Goal: Feedback & Contribution: Contribute content

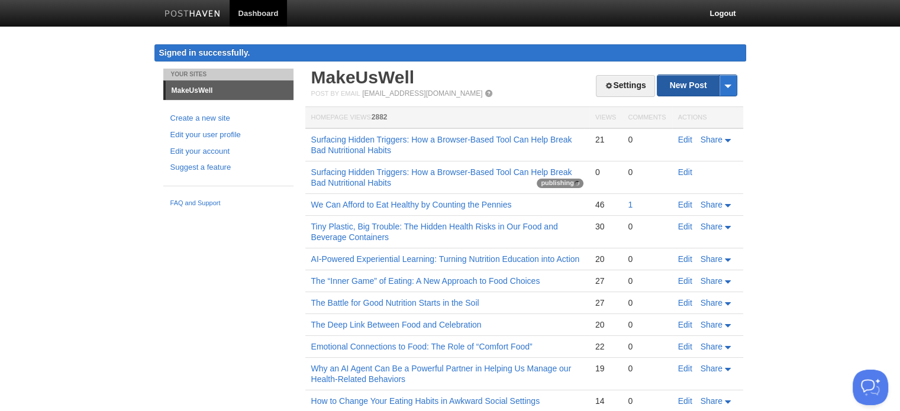
click at [677, 93] on link "New Post" at bounding box center [696, 85] width 79 height 21
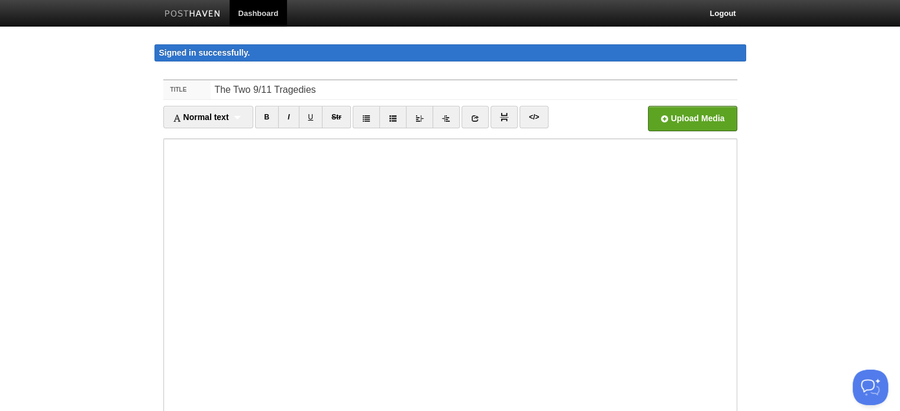
type input "The Two 9/11 Tragedies"
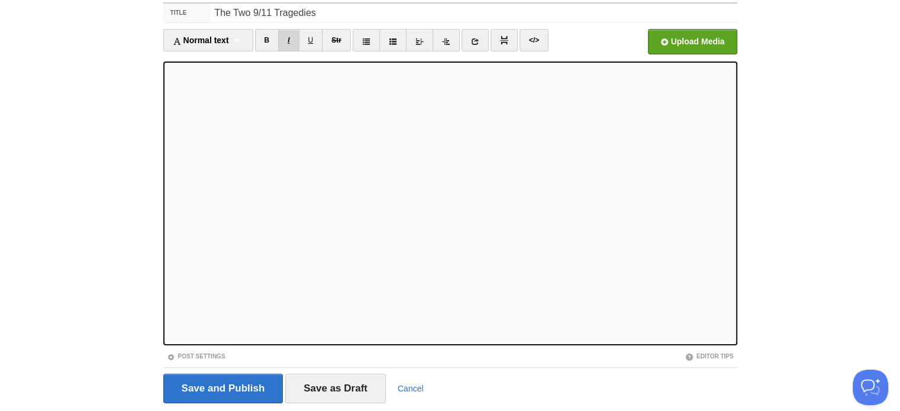
scroll to position [112, 0]
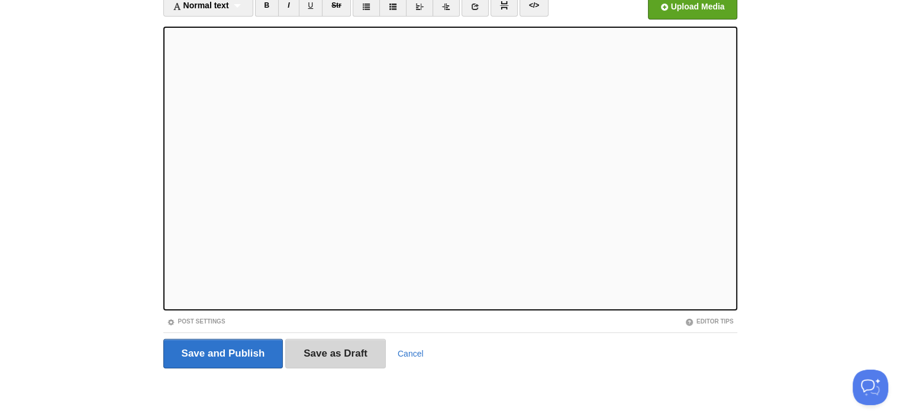
click at [335, 354] on input "Save as Draft" at bounding box center [335, 354] width 101 height 30
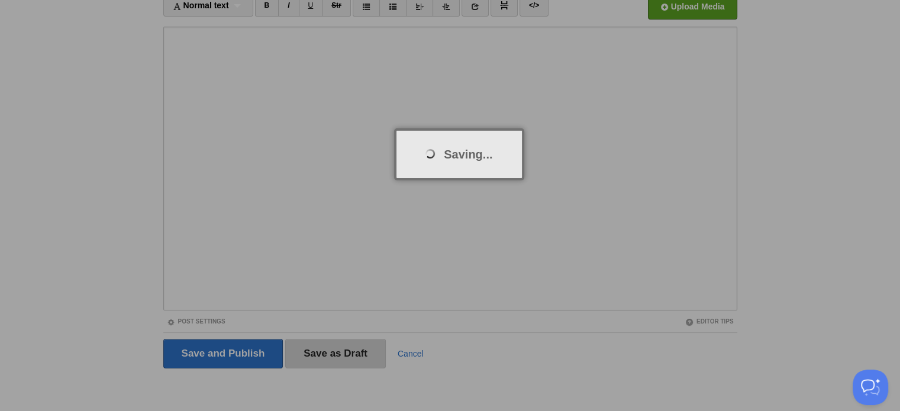
scroll to position [69, 0]
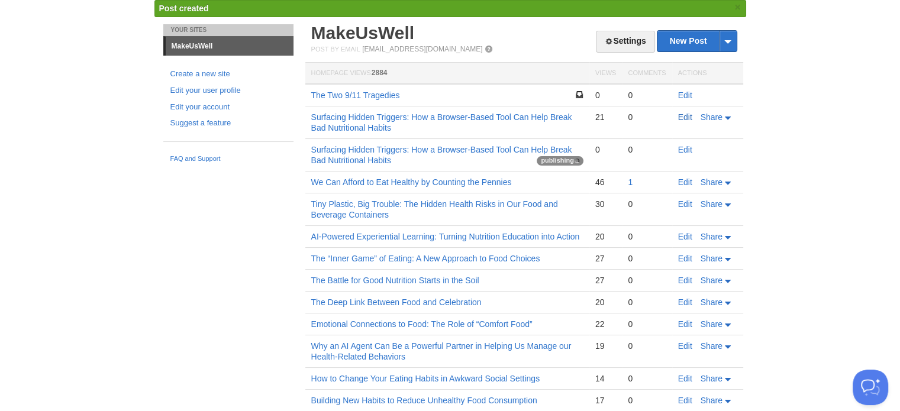
click at [686, 117] on link "Edit" at bounding box center [685, 116] width 14 height 9
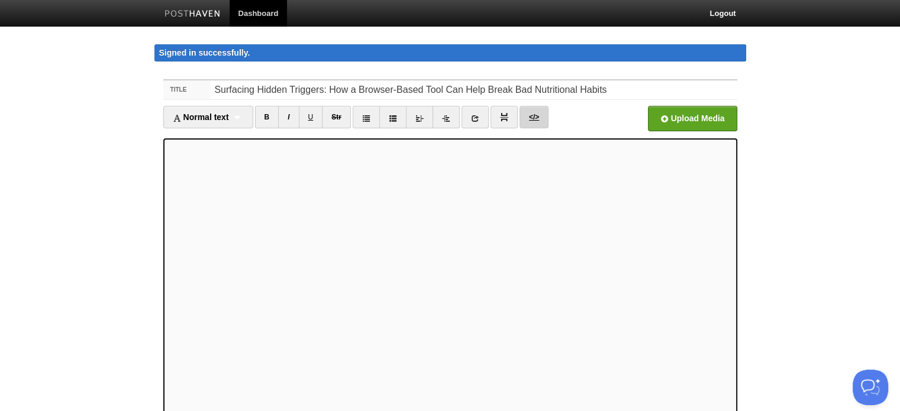
click at [532, 114] on link "</>" at bounding box center [533, 117] width 29 height 22
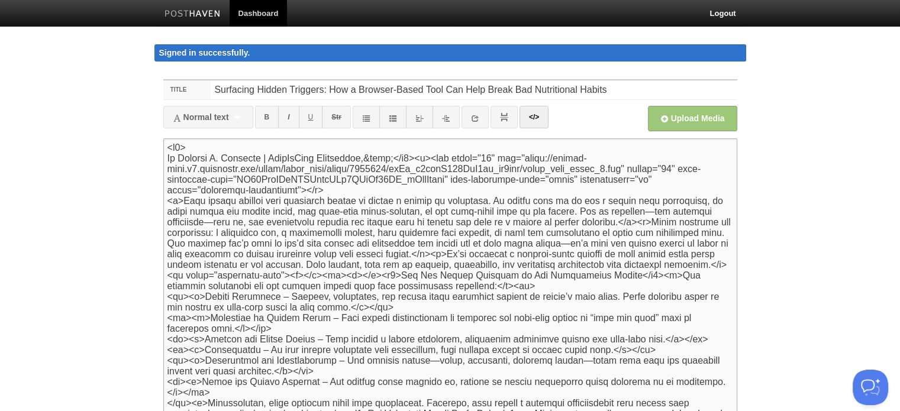
drag, startPoint x: 169, startPoint y: 144, endPoint x: 390, endPoint y: 160, distance: 222.4
click at [390, 160] on textarea at bounding box center [450, 280] width 574 height 284
click at [797, 163] on body "Dashboard Logout Signed in successfully. Signed in successfully. × Post created…" at bounding box center [450, 266] width 900 height 532
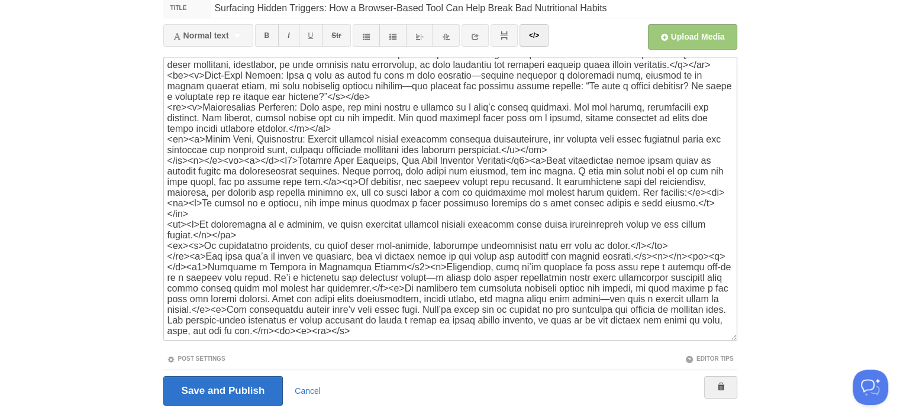
scroll to position [119, 0]
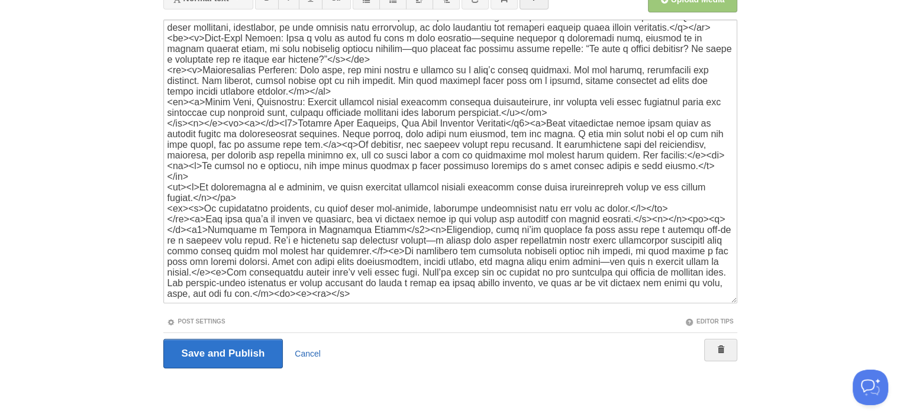
click at [308, 353] on link "Cancel" at bounding box center [308, 353] width 26 height 9
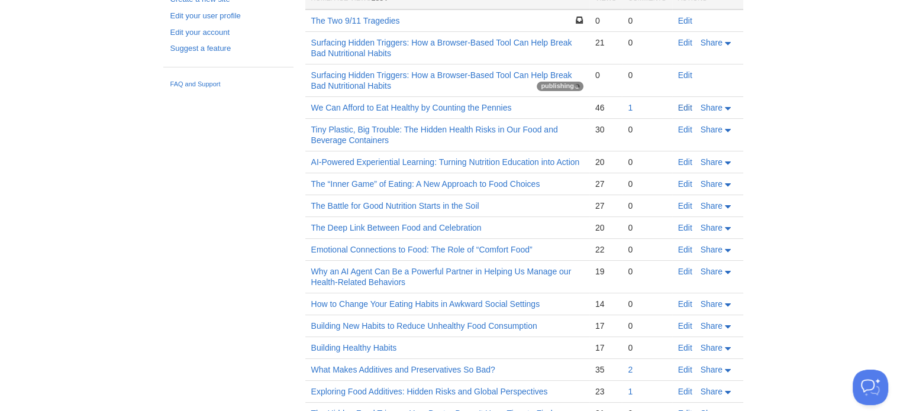
click at [683, 105] on link "Edit" at bounding box center [685, 107] width 14 height 9
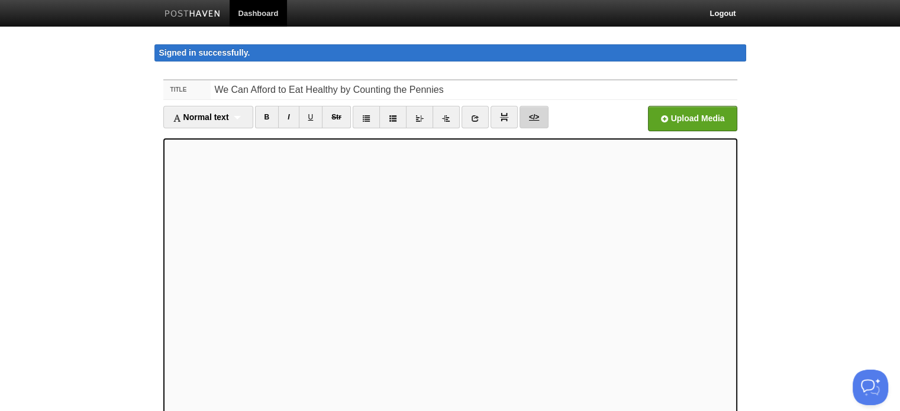
click at [534, 115] on link "</>" at bounding box center [533, 117] width 29 height 22
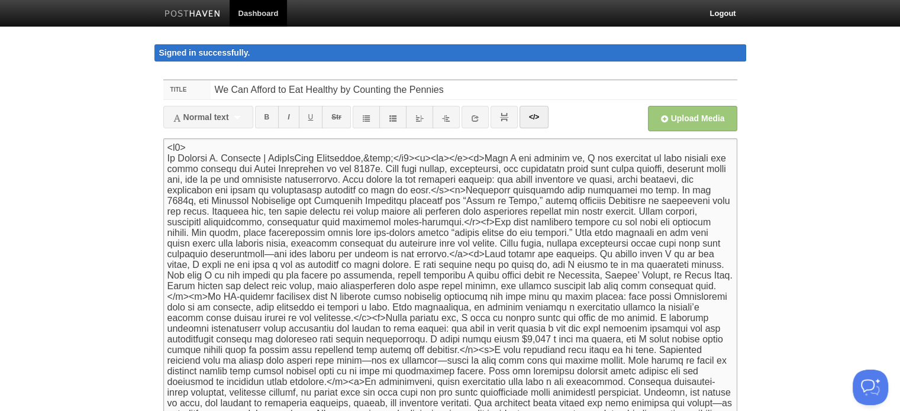
drag, startPoint x: 168, startPoint y: 147, endPoint x: 468, endPoint y: 157, distance: 300.6
click at [468, 157] on textarea at bounding box center [450, 280] width 574 height 284
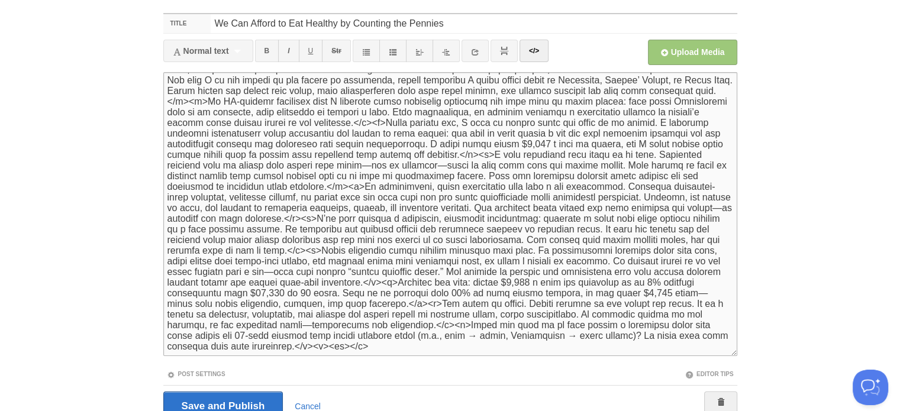
scroll to position [119, 0]
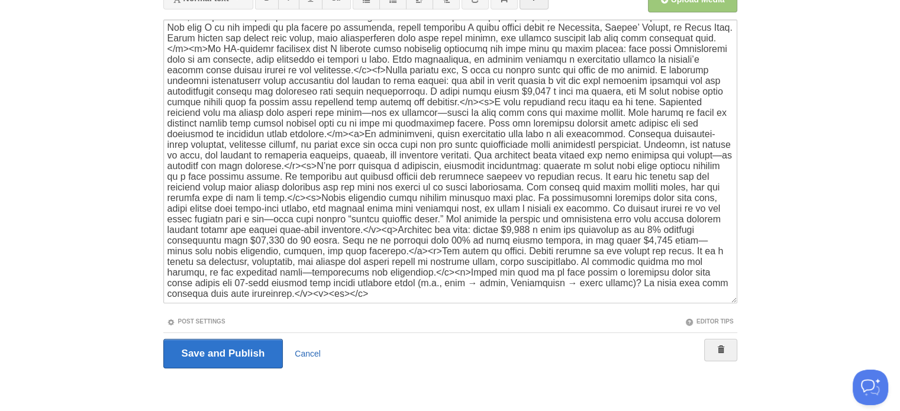
click at [317, 350] on link "Cancel" at bounding box center [308, 353] width 26 height 9
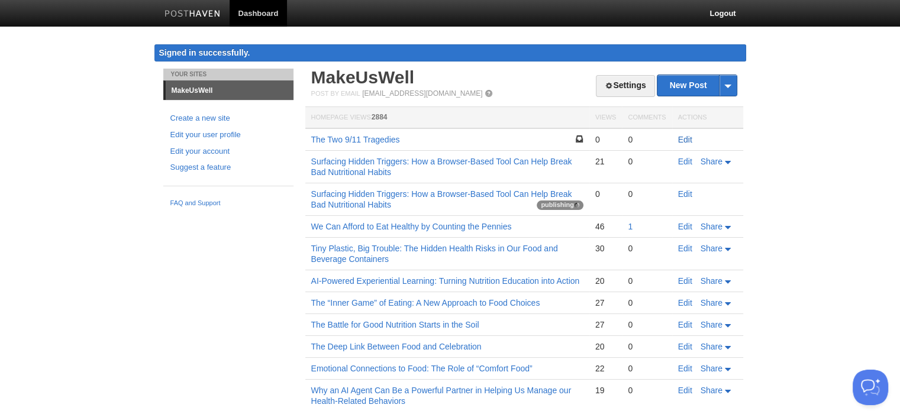
click at [684, 138] on link "Edit" at bounding box center [685, 139] width 14 height 9
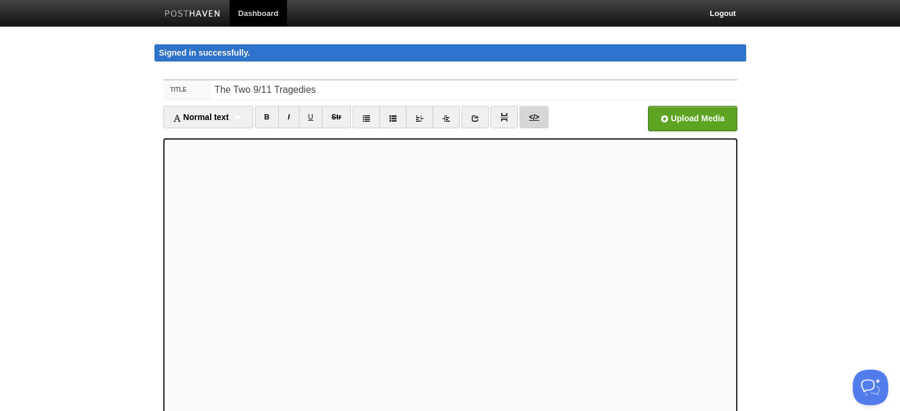
click at [534, 120] on link "</>" at bounding box center [533, 117] width 29 height 22
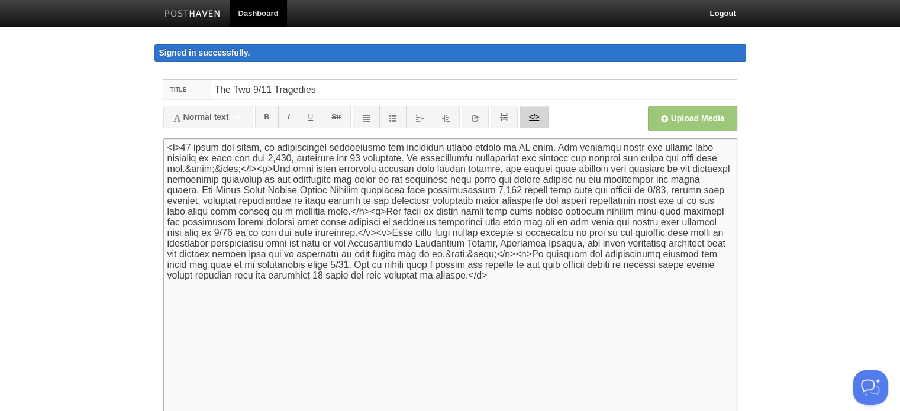
paste textarea "<h5> By [PERSON_NAME] | MakeUsWell Newsletter,&nbsp;</h5><p><br></p>"
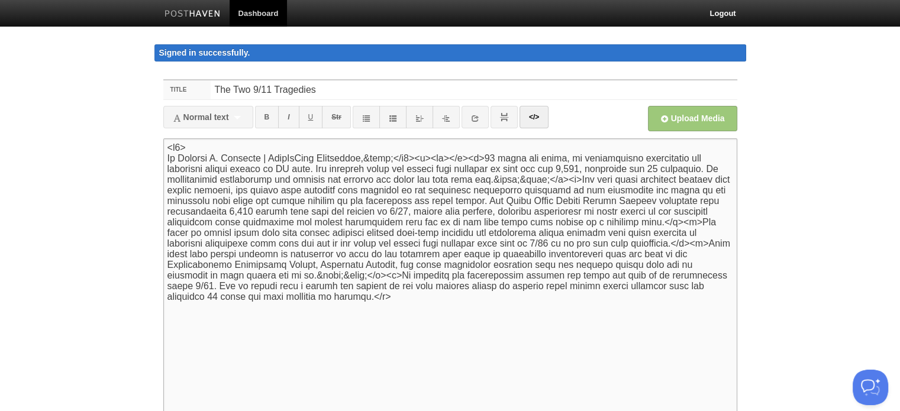
click at [483, 200] on textarea at bounding box center [450, 280] width 574 height 284
click at [503, 115] on img at bounding box center [504, 117] width 8 height 8
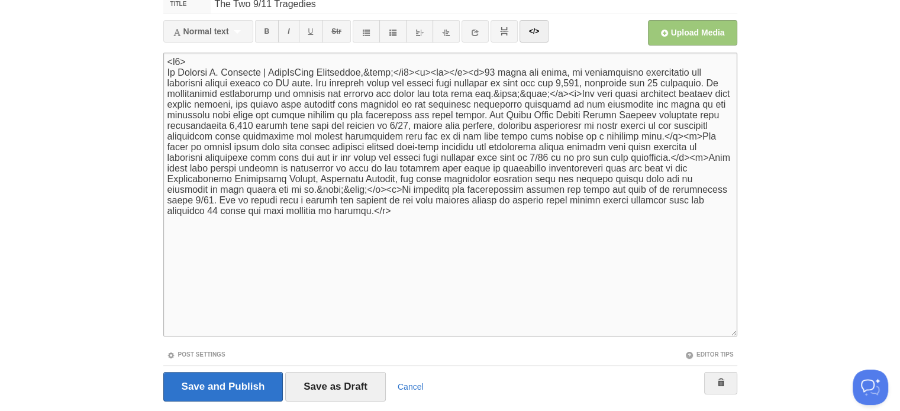
scroll to position [119, 0]
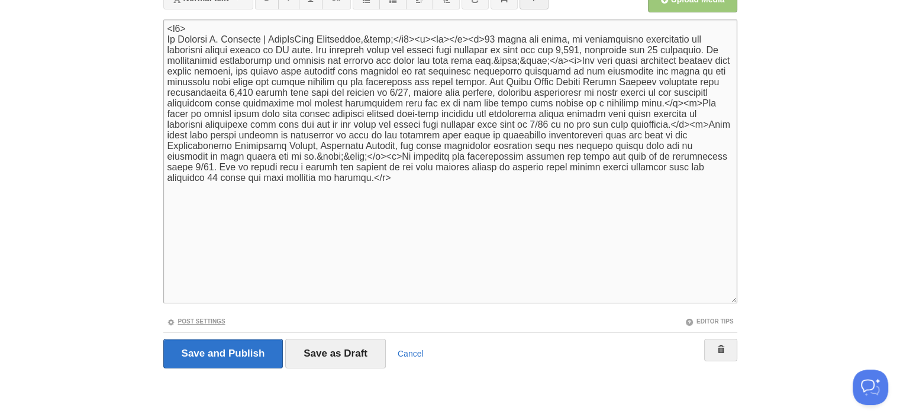
type textarea "<h5> By [PERSON_NAME] | MakeUsWell Newsletter,&nbsp;</h5><p><br></p><p>[DATE] […"
click at [199, 318] on link "Post Settings" at bounding box center [196, 321] width 59 height 7
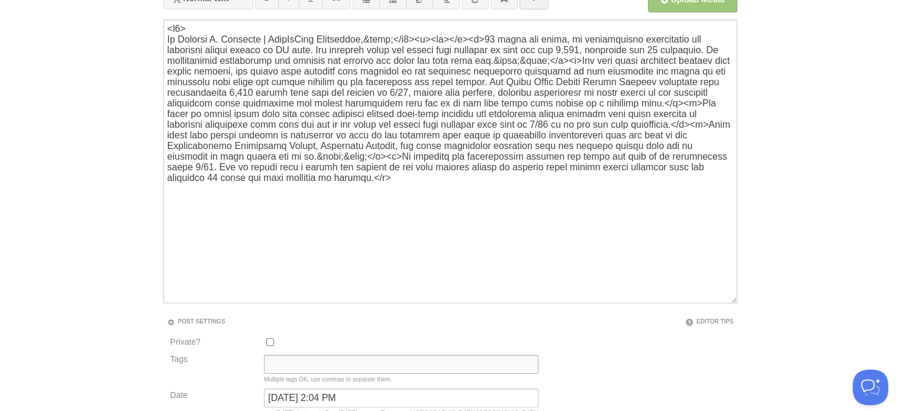
click at [321, 361] on input "Tags" at bounding box center [401, 364] width 274 height 19
type input "Minds Matter"
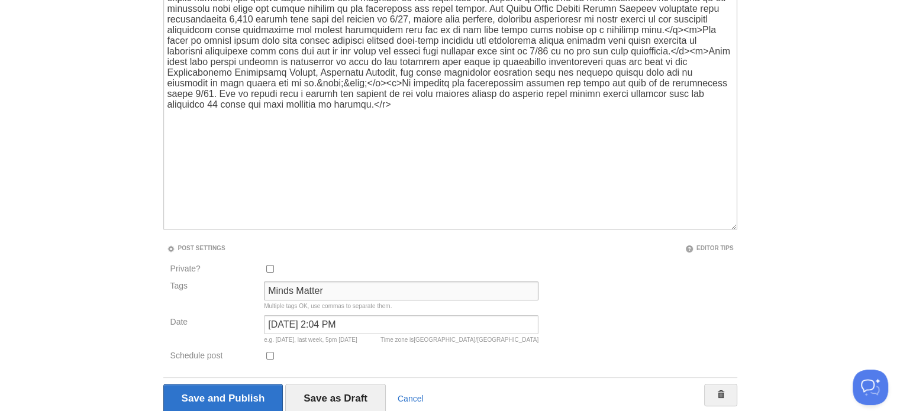
scroll to position [237, 0]
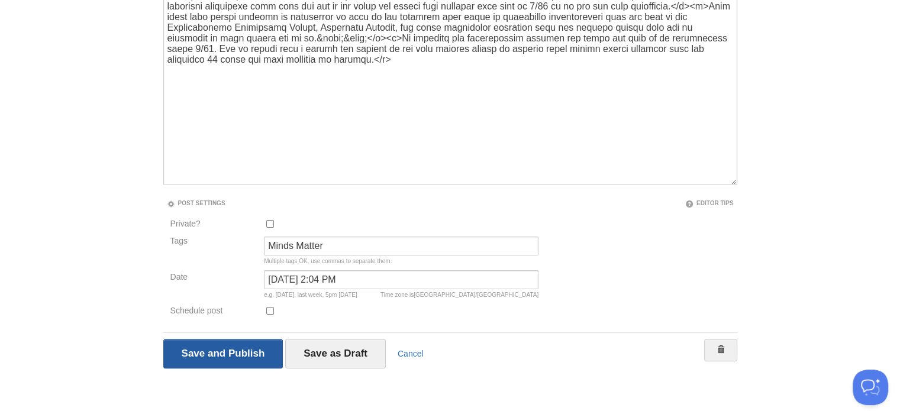
click at [232, 350] on input "Save and Publish" at bounding box center [223, 354] width 120 height 30
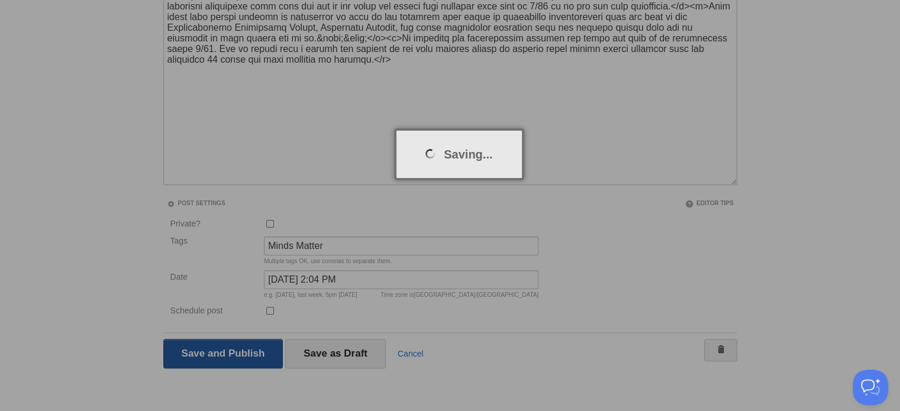
scroll to position [69, 0]
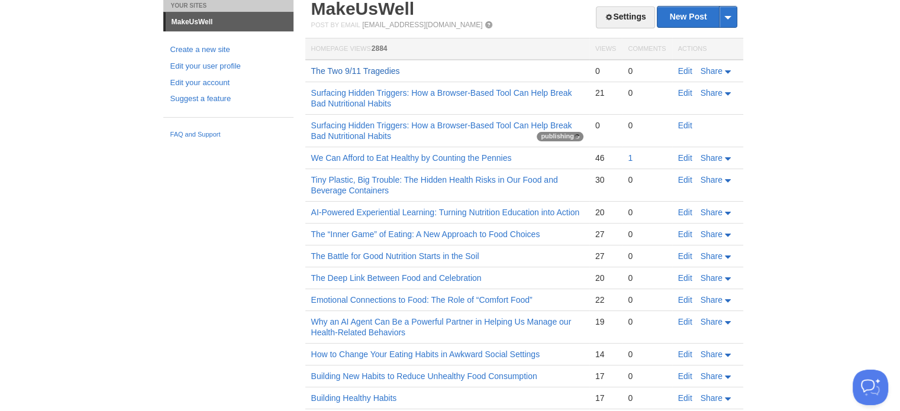
click at [388, 68] on link "The Two 9/11 Tragedies" at bounding box center [355, 70] width 89 height 9
click at [683, 70] on link "Edit" at bounding box center [685, 70] width 14 height 9
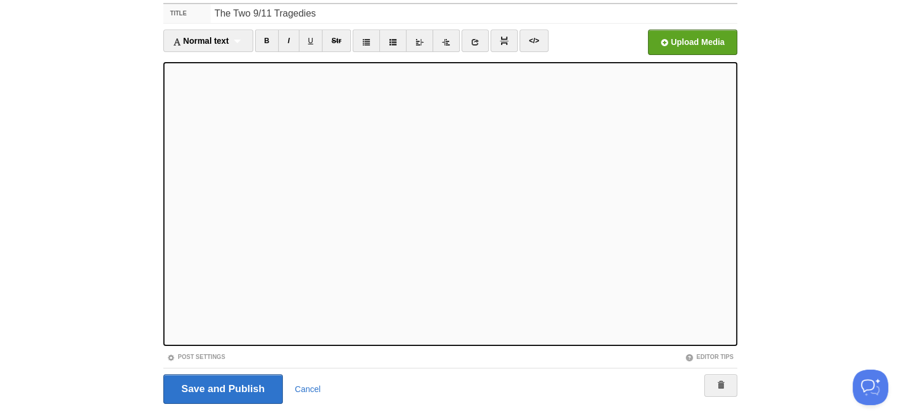
scroll to position [112, 0]
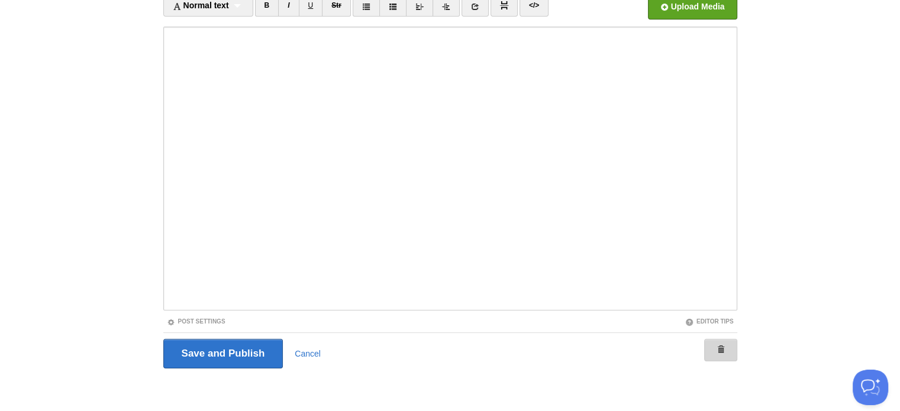
click at [723, 347] on span at bounding box center [720, 349] width 8 height 8
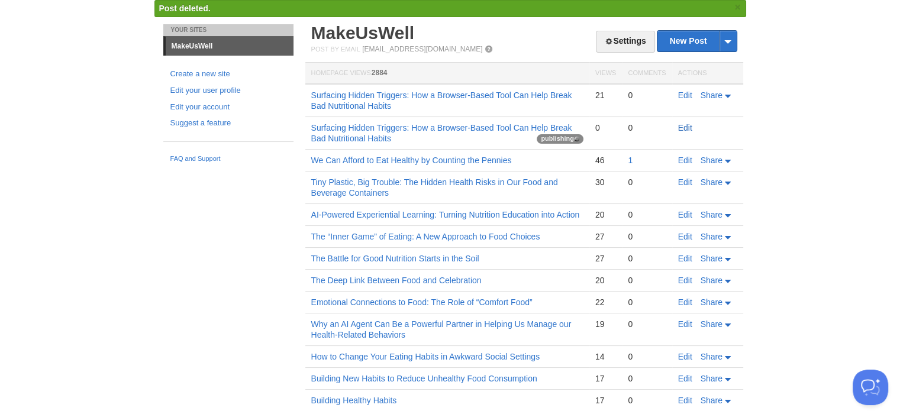
click at [684, 129] on link "Edit" at bounding box center [685, 127] width 14 height 9
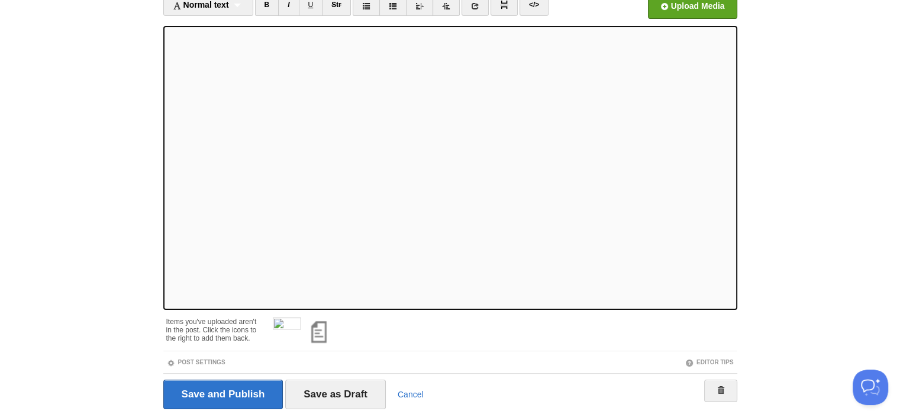
scroll to position [177, 0]
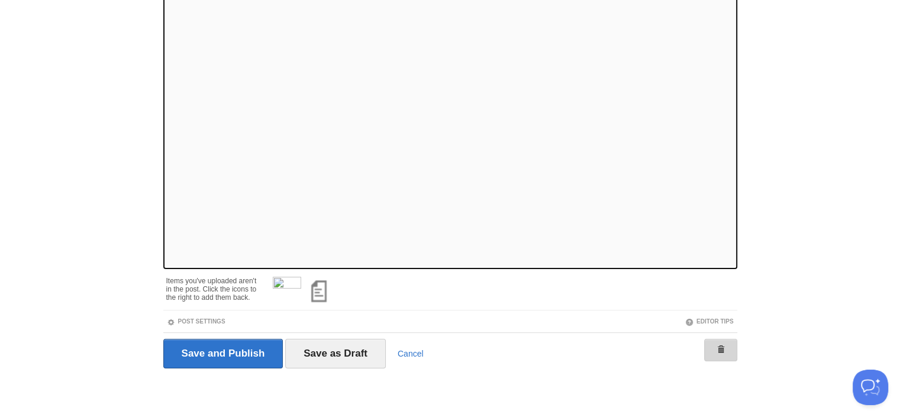
click at [722, 347] on span at bounding box center [720, 349] width 8 height 8
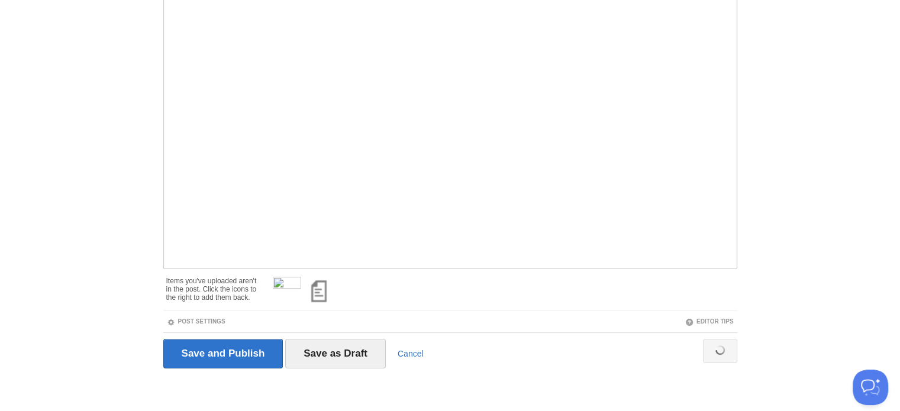
scroll to position [153, 0]
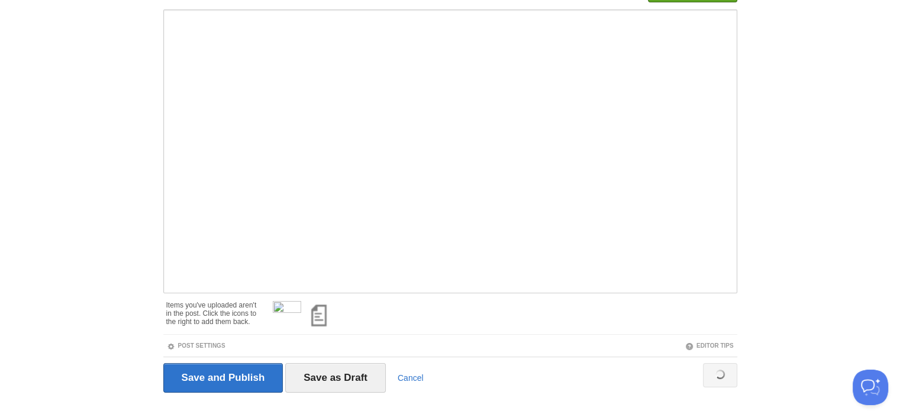
scroll to position [68, 0]
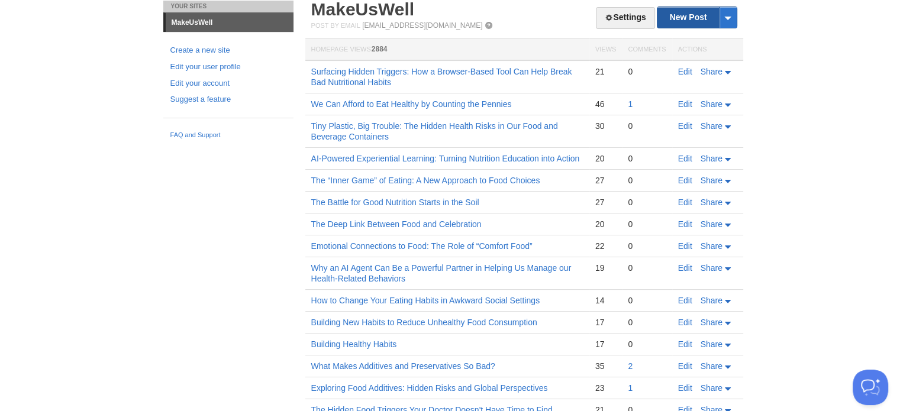
click at [684, 12] on link "New Post" at bounding box center [696, 17] width 79 height 21
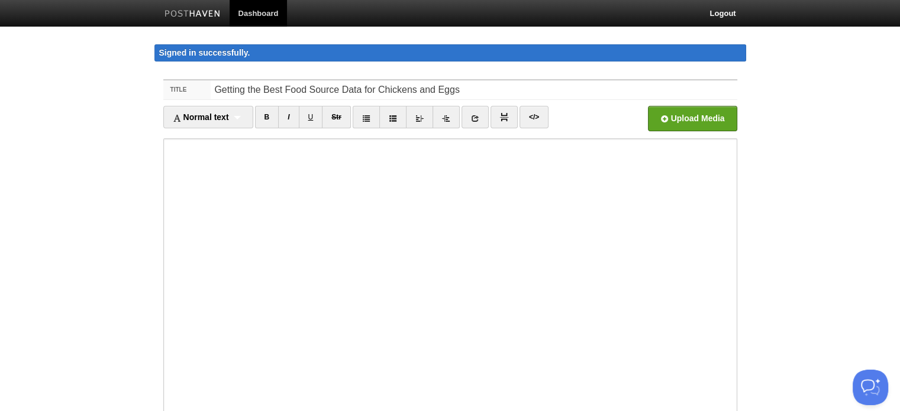
type input "Getting the Best Food Source Data for Chickens and Eggs"
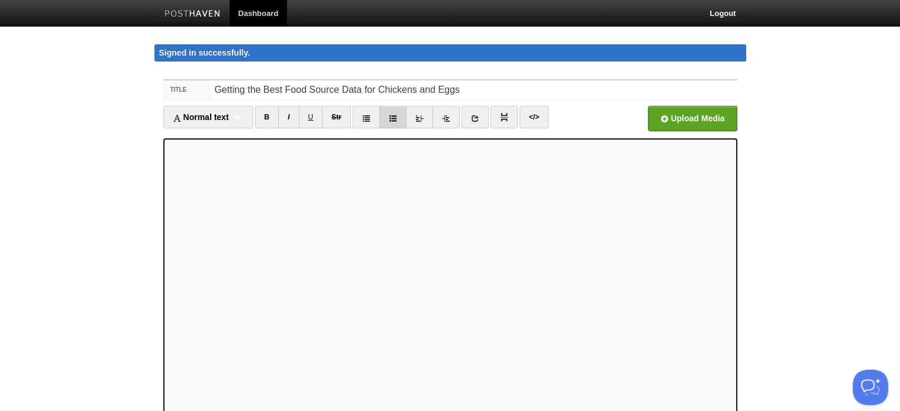
click at [393, 122] on link at bounding box center [392, 117] width 27 height 22
click at [392, 121] on link at bounding box center [392, 117] width 27 height 22
click at [390, 119] on icon at bounding box center [393, 118] width 8 height 8
click at [394, 121] on icon at bounding box center [393, 118] width 8 height 8
click at [390, 119] on icon at bounding box center [393, 118] width 8 height 8
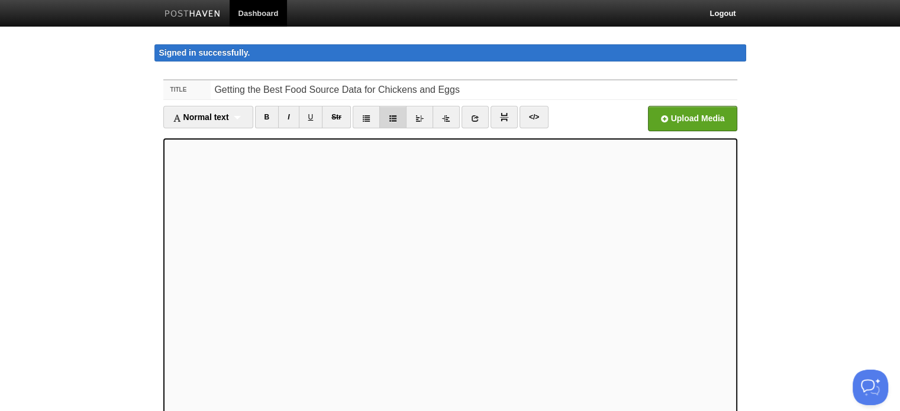
click at [391, 122] on link at bounding box center [392, 117] width 27 height 22
click at [395, 122] on link at bounding box center [392, 117] width 27 height 22
click at [395, 121] on icon at bounding box center [393, 118] width 8 height 8
click at [395, 118] on icon at bounding box center [393, 118] width 8 height 8
click at [394, 119] on icon at bounding box center [393, 118] width 8 height 8
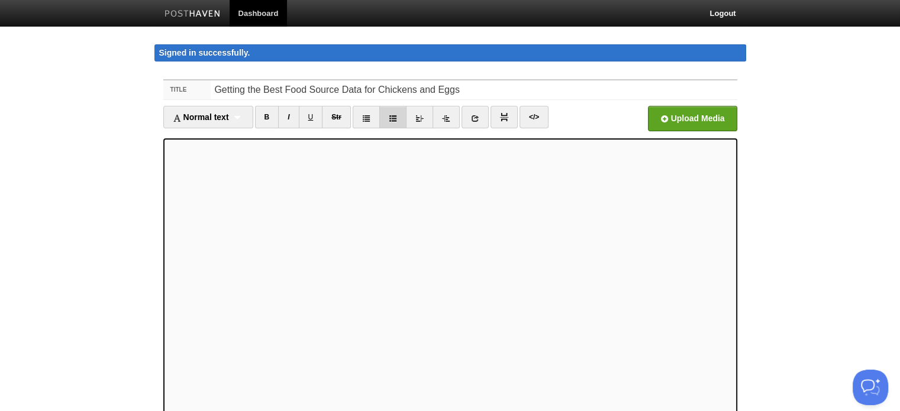
click at [393, 119] on icon at bounding box center [393, 118] width 8 height 8
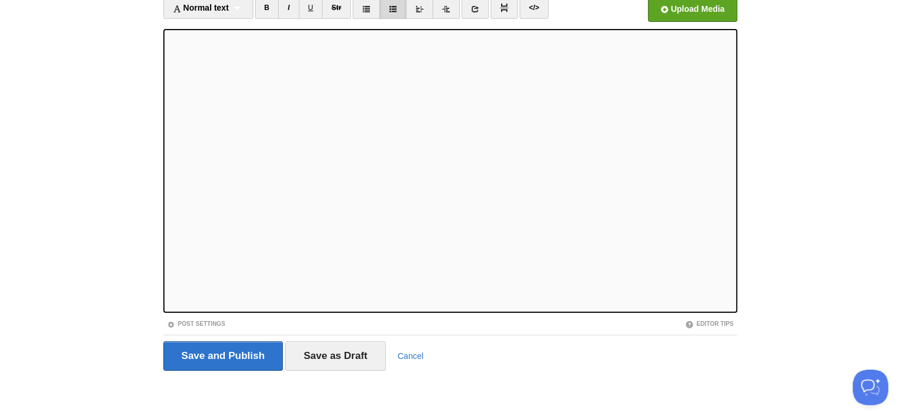
scroll to position [112, 0]
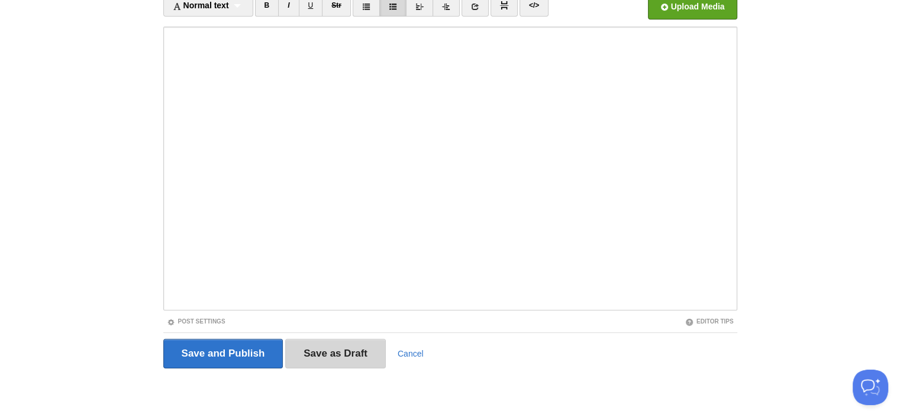
click at [345, 359] on input "Save as Draft" at bounding box center [335, 354] width 101 height 30
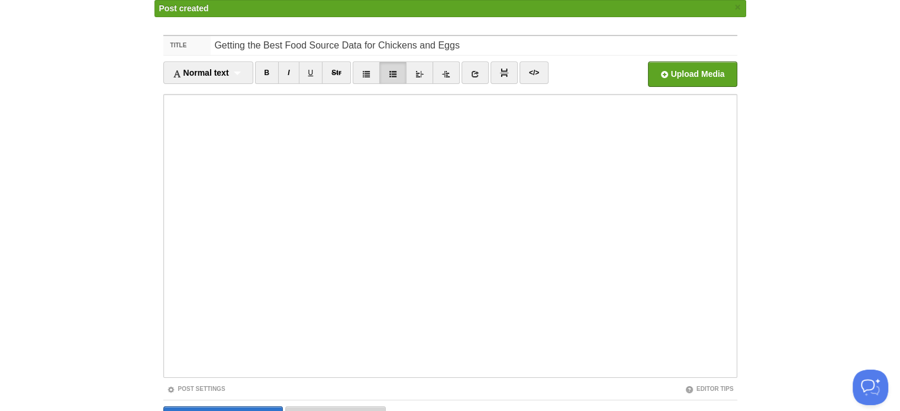
scroll to position [69, 0]
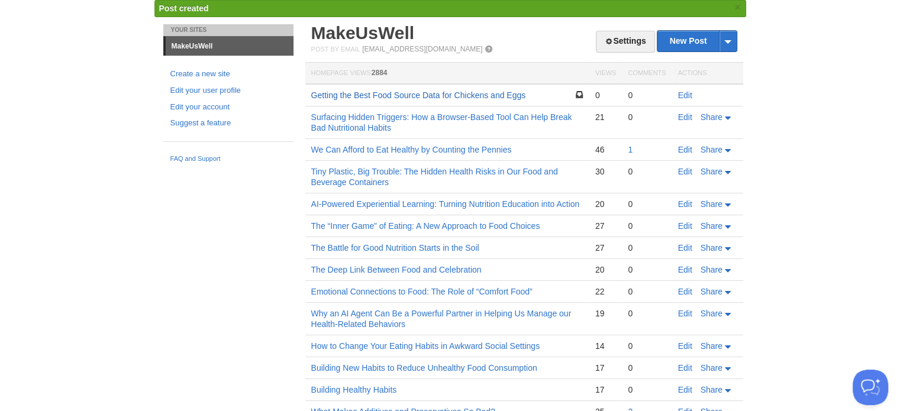
click at [521, 92] on link "Getting the Best Food Source Data for Chickens and Eggs" at bounding box center [418, 94] width 215 height 9
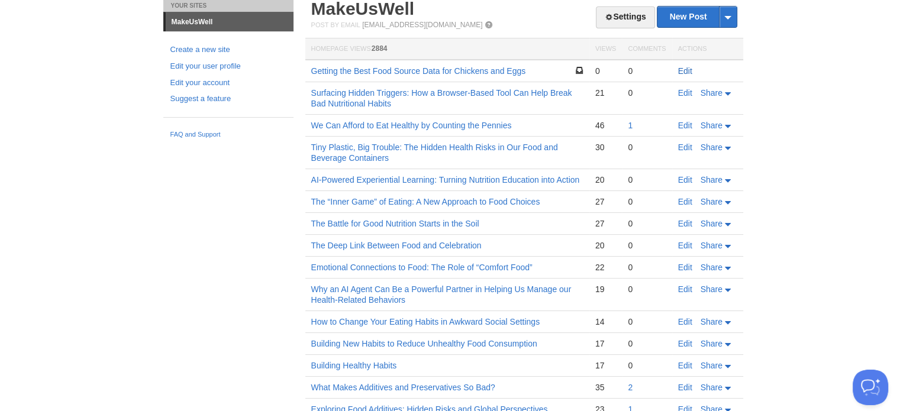
click at [684, 66] on link "Edit" at bounding box center [685, 70] width 14 height 9
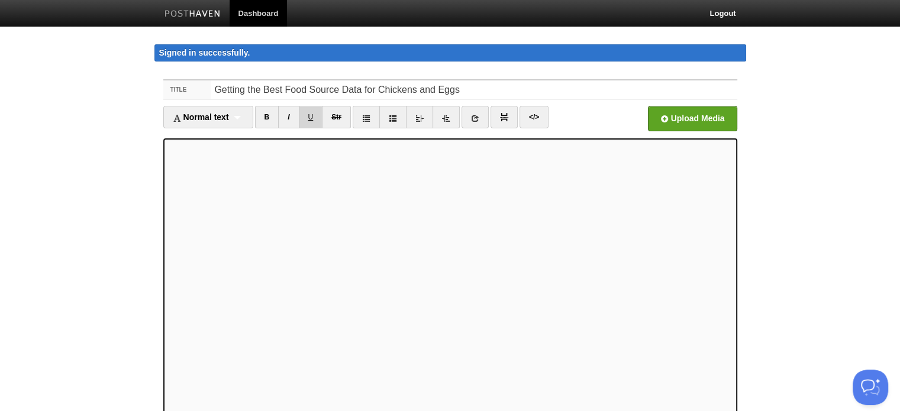
click at [312, 121] on link "U" at bounding box center [311, 117] width 24 height 22
click at [313, 120] on link "U" at bounding box center [311, 117] width 24 height 22
click at [239, 115] on div "Normal text Normal text Heading 1 Heading 2 Heading 3" at bounding box center [208, 117] width 90 height 22
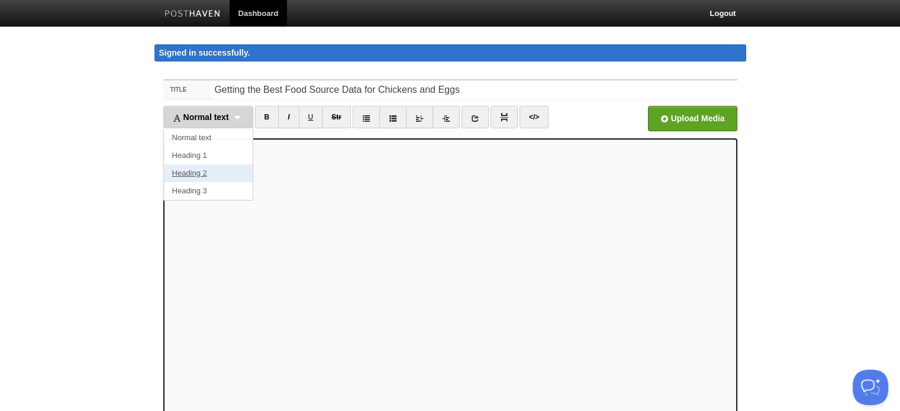
click at [205, 171] on link "Heading 2" at bounding box center [208, 173] width 89 height 18
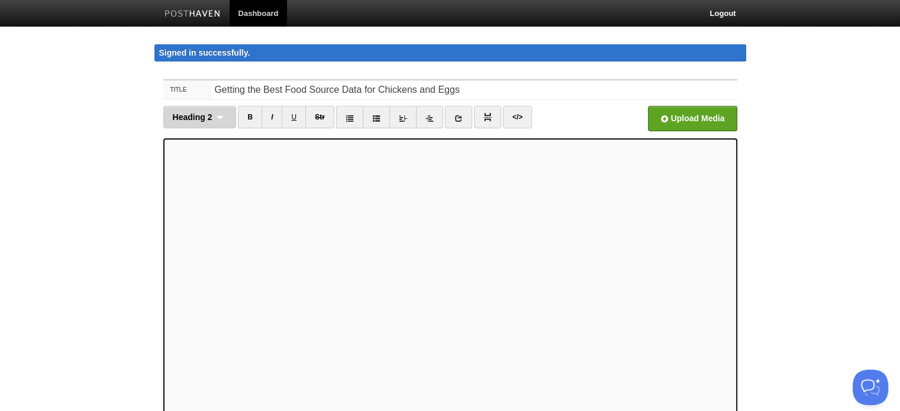
click at [196, 120] on span "Heading 2" at bounding box center [193, 116] width 40 height 9
click at [189, 167] on link "Heading 2" at bounding box center [200, 173] width 72 height 18
click at [208, 118] on span "Heading 2" at bounding box center [193, 116] width 40 height 9
click at [196, 176] on link "Heading 2" at bounding box center [200, 173] width 72 height 18
click at [201, 120] on span "Heading 2" at bounding box center [193, 116] width 40 height 9
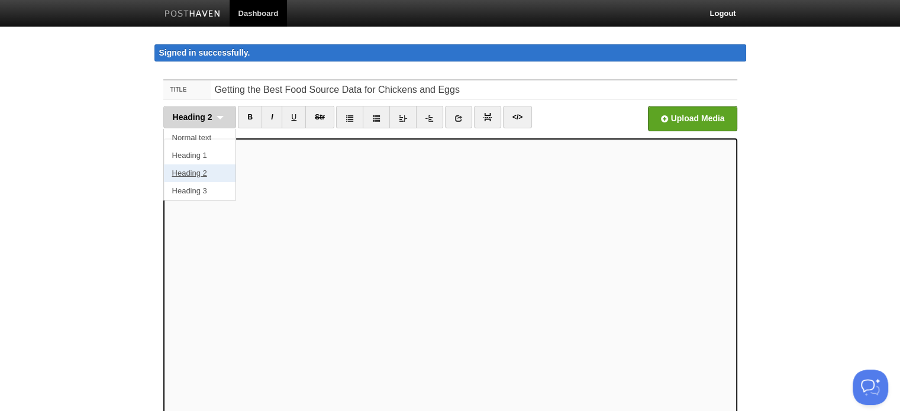
click at [193, 173] on link "Heading 2" at bounding box center [200, 173] width 72 height 18
click at [209, 114] on span "Heading 2" at bounding box center [193, 116] width 40 height 9
click at [197, 170] on link "Heading 2" at bounding box center [200, 173] width 72 height 18
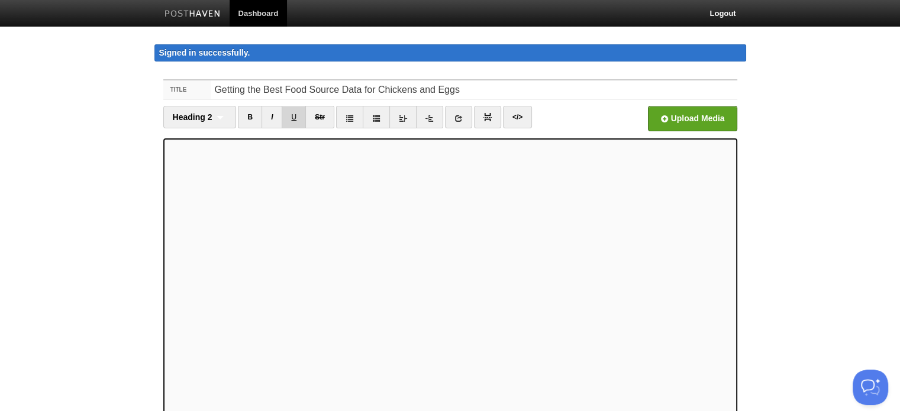
click at [293, 119] on link "U" at bounding box center [294, 117] width 24 height 22
click at [291, 114] on link "U" at bounding box center [294, 117] width 24 height 22
click at [188, 113] on span "Heading 2" at bounding box center [193, 116] width 40 height 9
click at [186, 170] on link "Heading 2" at bounding box center [200, 173] width 72 height 18
click at [294, 117] on link "U" at bounding box center [294, 117] width 24 height 22
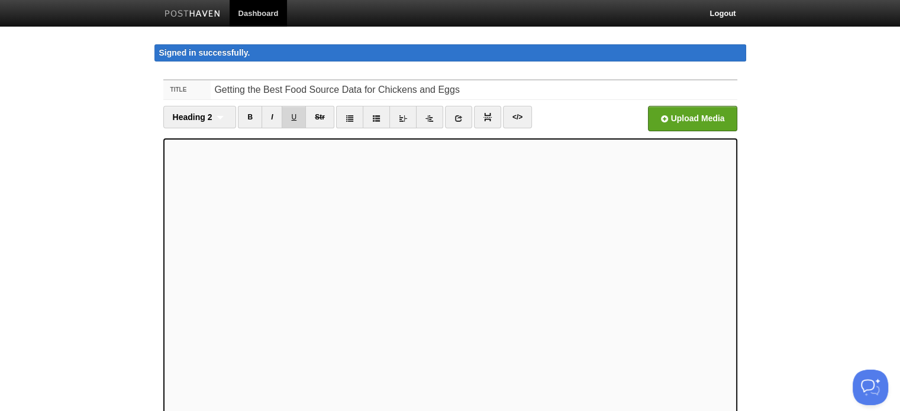
click at [291, 115] on link "U" at bounding box center [294, 117] width 24 height 22
click at [296, 120] on link "U" at bounding box center [294, 117] width 24 height 22
click at [296, 118] on link "U" at bounding box center [294, 117] width 24 height 22
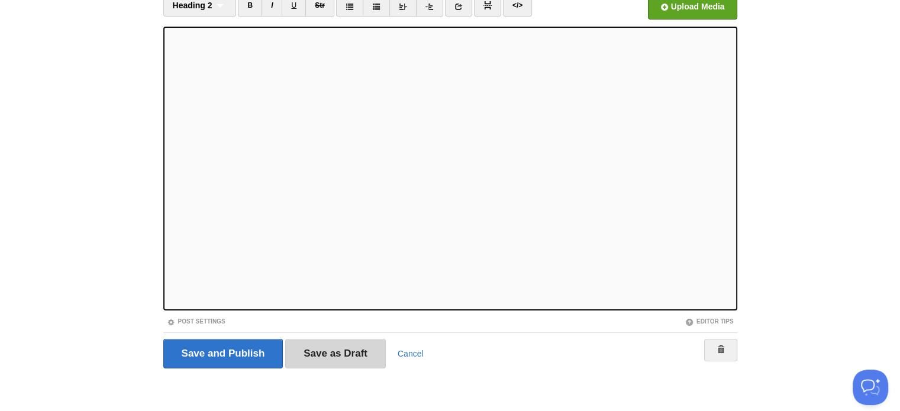
click at [355, 354] on input "Save as Draft" at bounding box center [335, 354] width 101 height 30
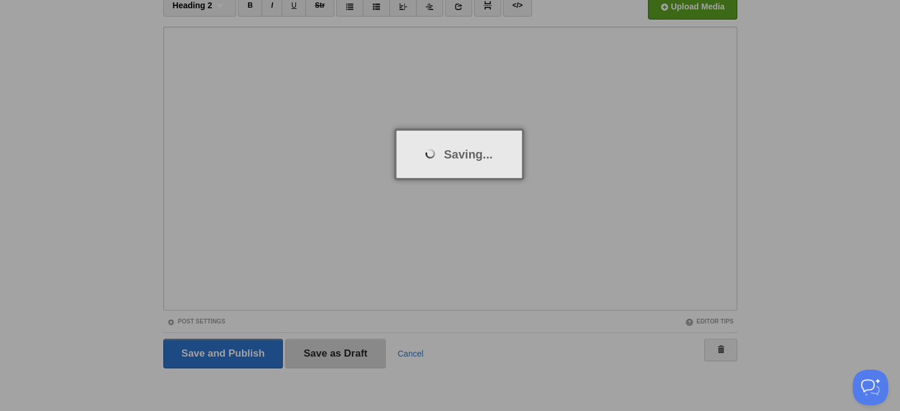
scroll to position [69, 0]
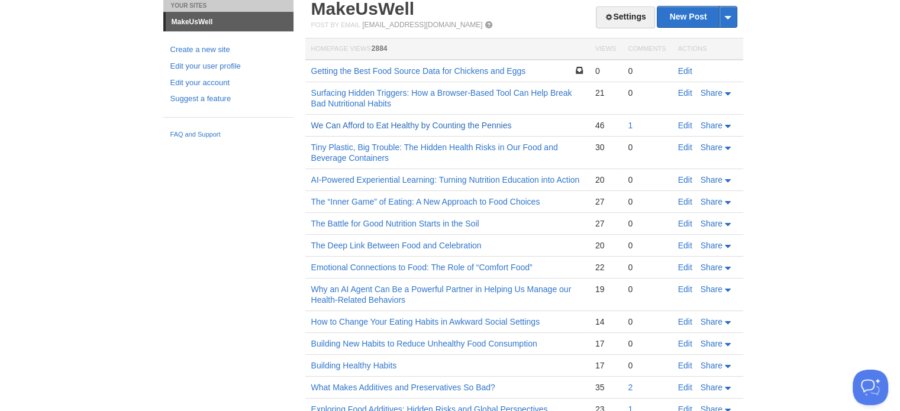
click at [493, 129] on link "We Can Afford to Eat Healthy by Counting the Pennies" at bounding box center [411, 125] width 201 height 9
click at [684, 121] on link "Edit" at bounding box center [685, 125] width 14 height 9
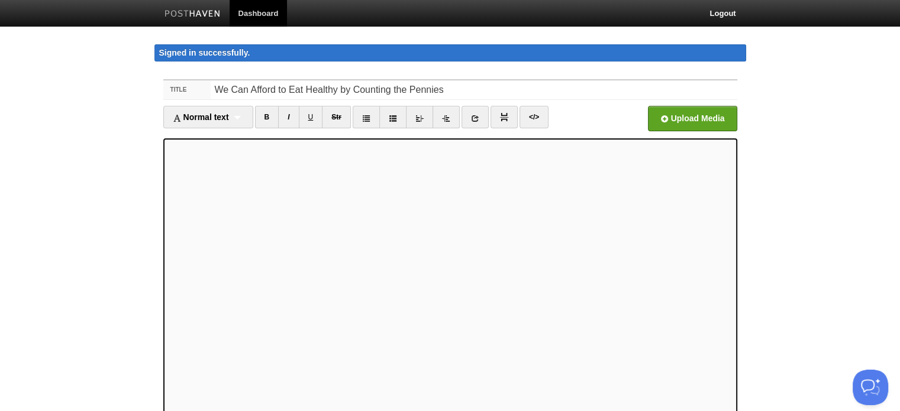
type textarea "<l7> Ip Dolorsi A. Consecte | AdipIsCing Elitseddoe,&temp;</i4><u><la></e><d>Ma…"
click at [535, 115] on link "</>" at bounding box center [533, 117] width 29 height 22
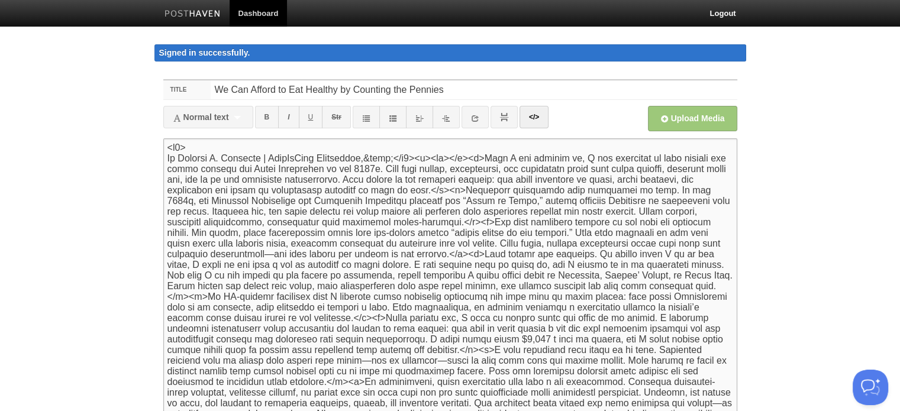
drag, startPoint x: 167, startPoint y: 148, endPoint x: 466, endPoint y: 163, distance: 298.5
click at [468, 163] on textarea at bounding box center [450, 280] width 574 height 284
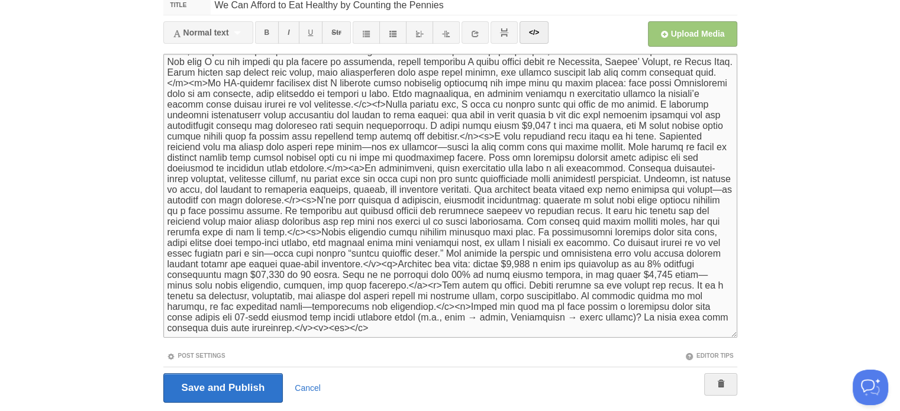
scroll to position [119, 0]
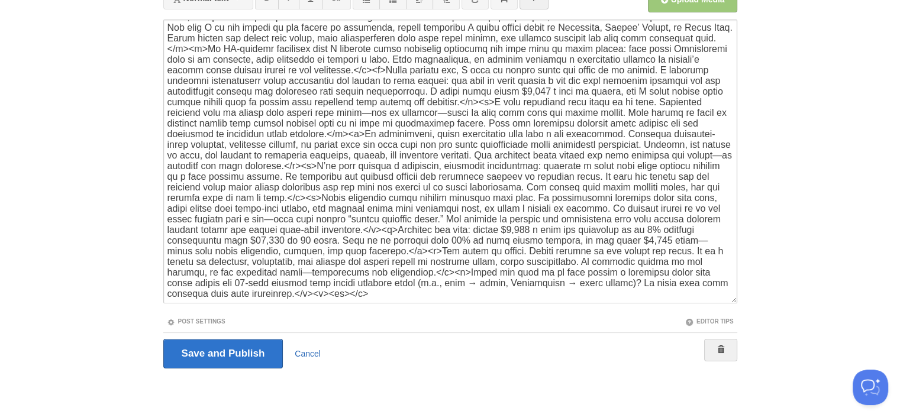
drag, startPoint x: 303, startPoint y: 352, endPoint x: 500, endPoint y: 56, distance: 355.3
click at [303, 352] on link "Cancel" at bounding box center [308, 353] width 26 height 9
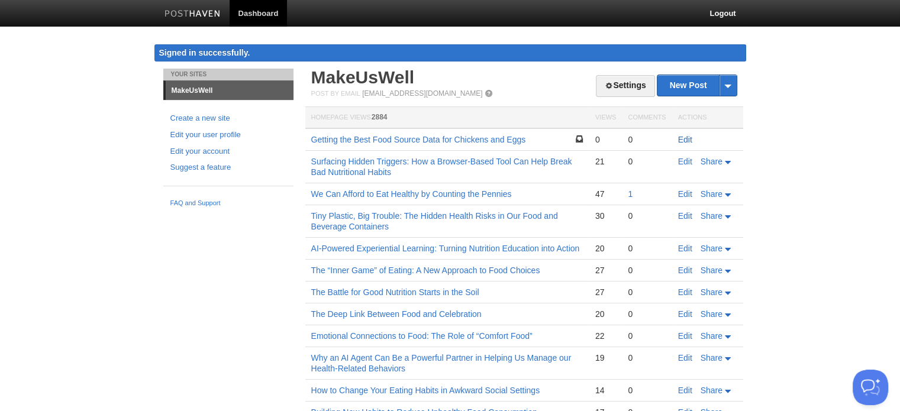
click at [687, 139] on link "Edit" at bounding box center [685, 139] width 14 height 9
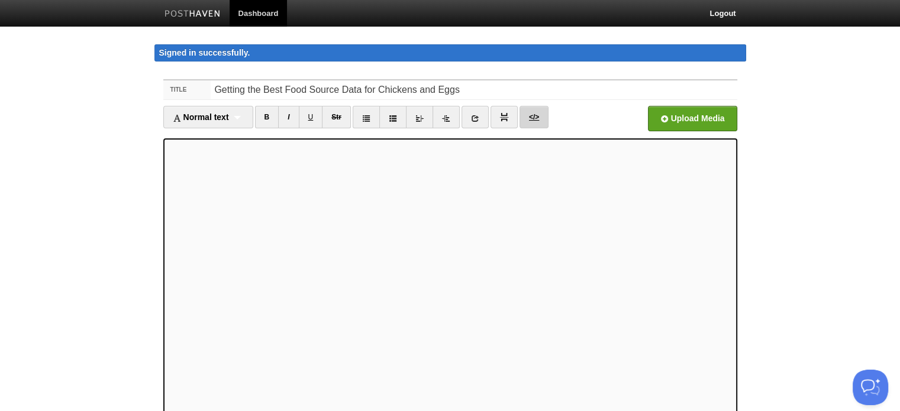
click at [535, 117] on link "</>" at bounding box center [533, 117] width 29 height 22
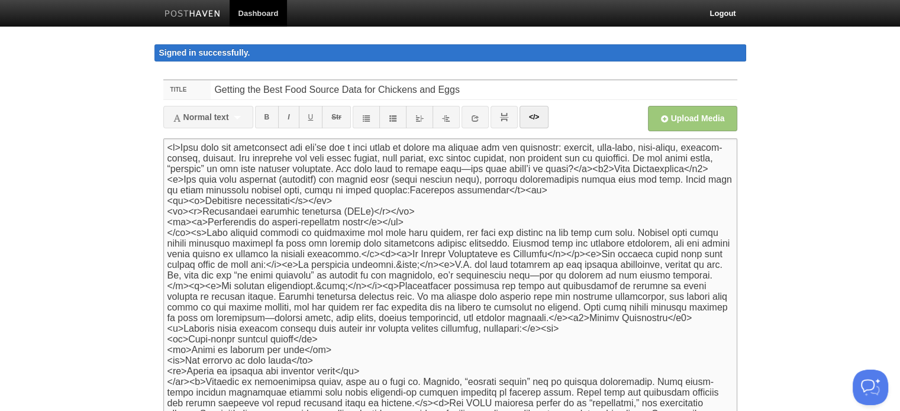
paste textarea "<h5> By [PERSON_NAME] | MakeUsWell Newsletter,&nbsp;</h5><p><br></p>"
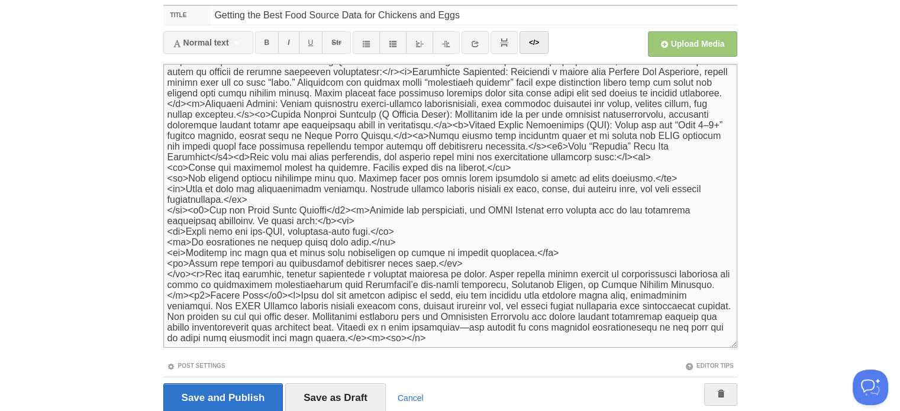
scroll to position [119, 0]
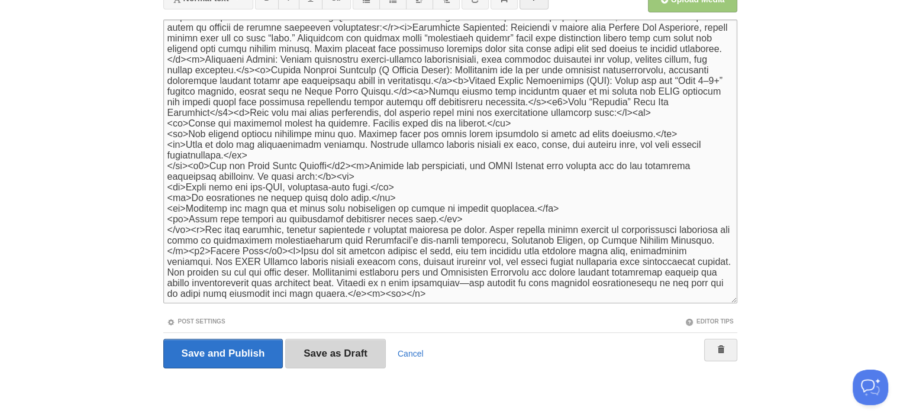
type textarea "<l6> Ip Dolorsi A. Consecte | AdipIsCing Elitseddoe,&temp;</i0><u><la></e><d>Ma…"
click at [333, 350] on input "Save as Draft" at bounding box center [335, 354] width 101 height 30
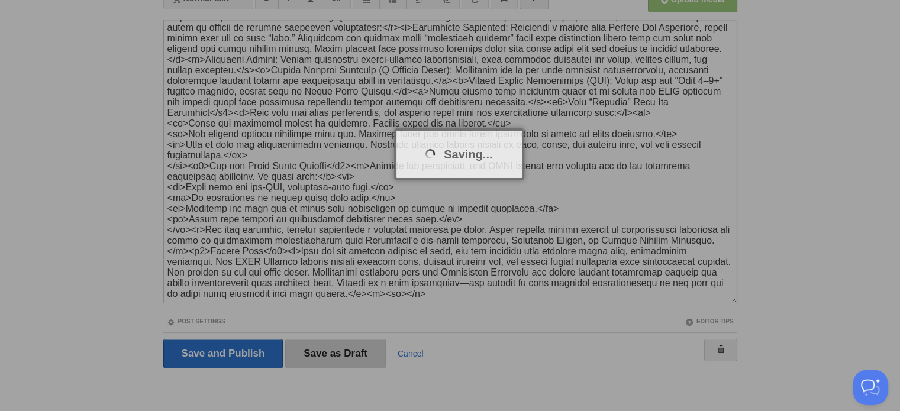
scroll to position [69, 0]
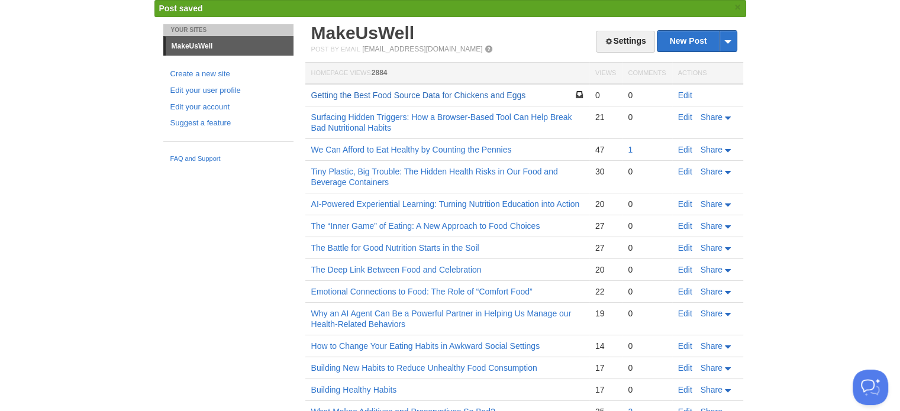
click at [431, 95] on link "Getting the Best Food Source Data for Chickens and Eggs" at bounding box center [418, 94] width 215 height 9
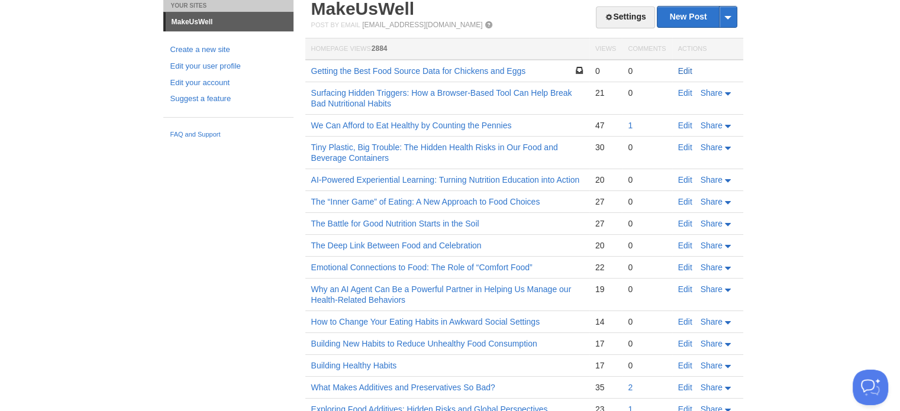
click at [689, 73] on link "Edit" at bounding box center [685, 70] width 14 height 9
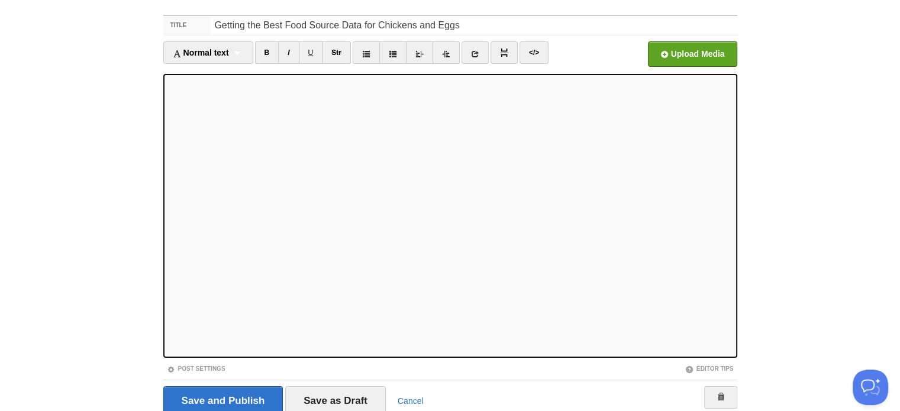
scroll to position [112, 0]
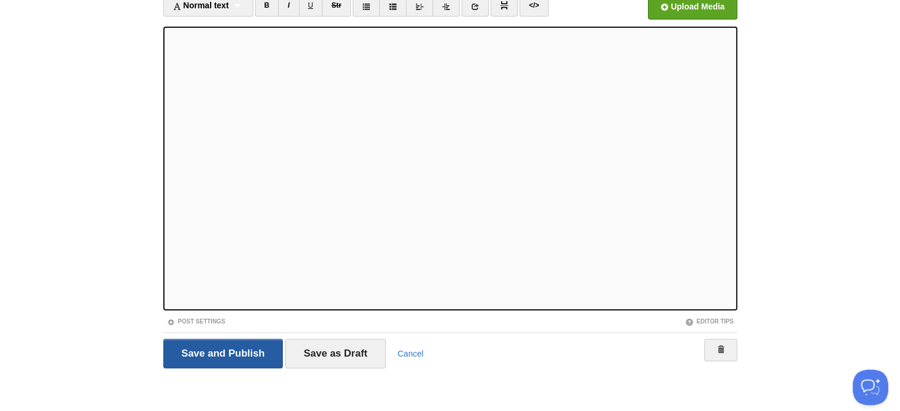
click at [207, 360] on input "Save and Publish" at bounding box center [223, 354] width 120 height 30
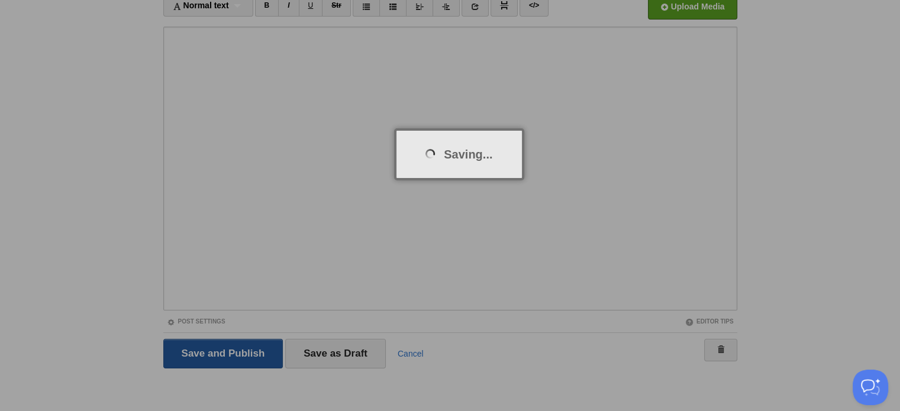
scroll to position [69, 0]
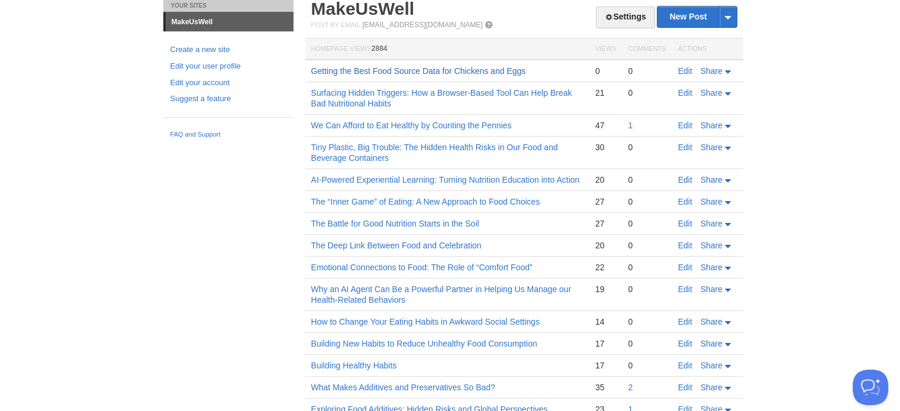
click at [501, 69] on link "Getting the Best Food Source Data for Chickens and Eggs" at bounding box center [418, 70] width 215 height 9
